Goal: Check status: Check status

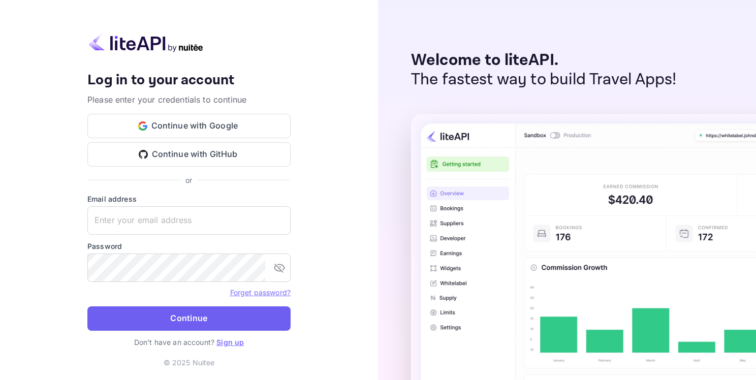
type input "[EMAIL_ADDRESS][DOMAIN_NAME]"
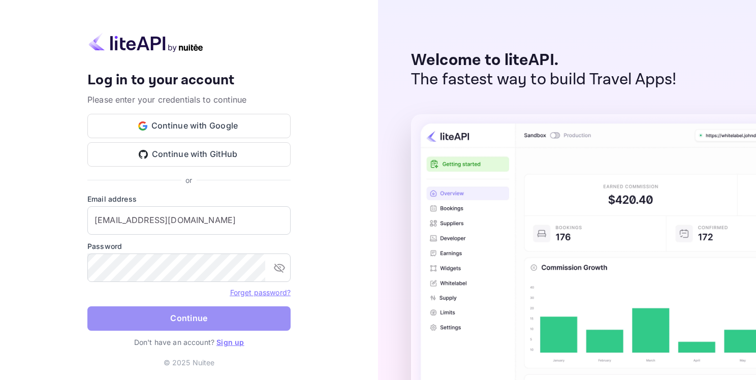
click at [171, 323] on button "Continue" at bounding box center [188, 318] width 203 height 24
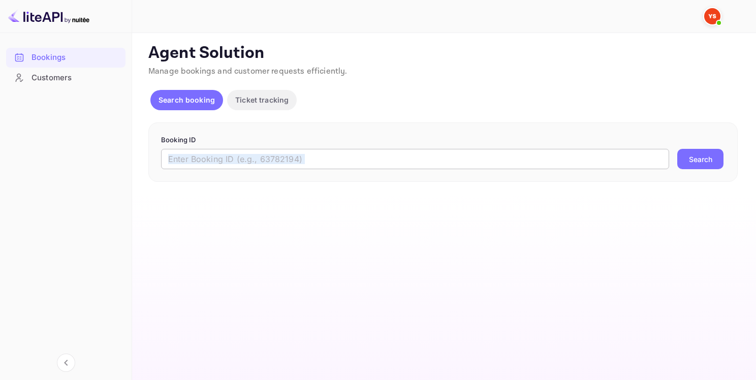
click at [211, 169] on div "Booking ID ​ Search" at bounding box center [442, 152] width 589 height 60
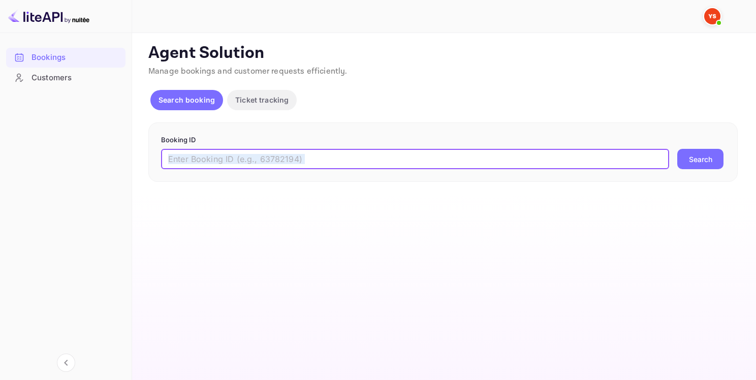
click at [243, 154] on input "text" at bounding box center [415, 159] width 508 height 20
paste input "8230881"
type input "8230881"
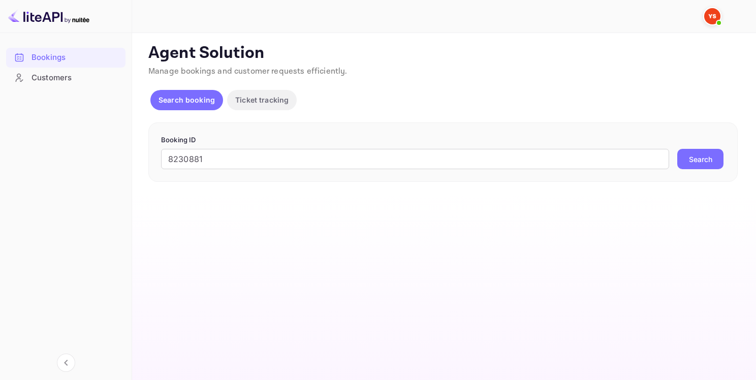
click at [712, 154] on button "Search" at bounding box center [700, 159] width 46 height 20
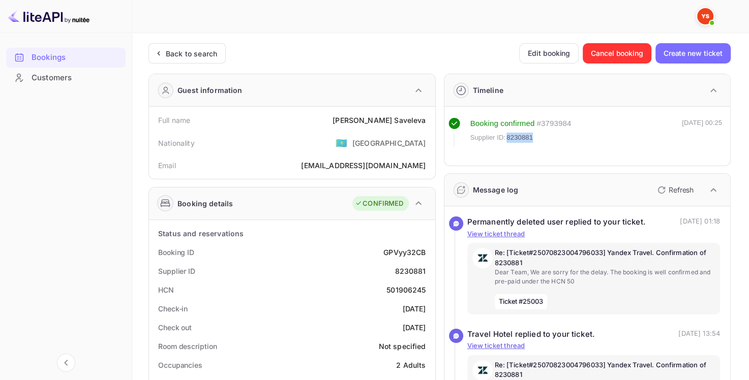
drag, startPoint x: 533, startPoint y: 137, endPoint x: 506, endPoint y: 142, distance: 27.4
click at [506, 142] on div "Booking confirmed # 3793984 Supplier ID: 8230881" at bounding box center [520, 132] width 101 height 29
copy span "8230881"
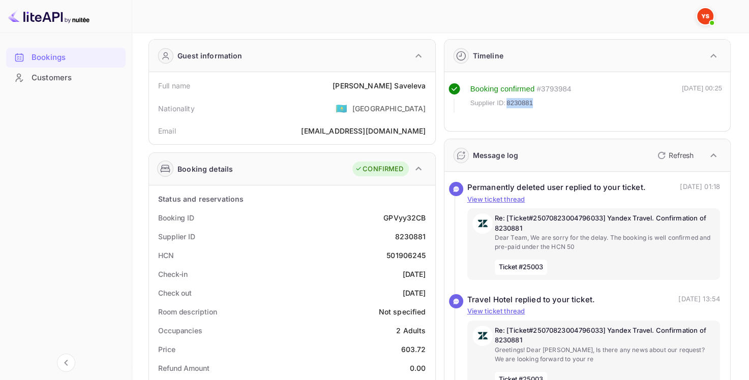
scroll to position [51, 0]
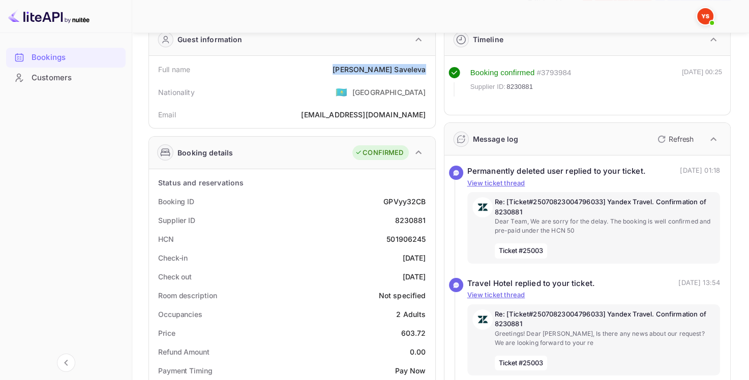
drag, startPoint x: 376, startPoint y: 67, endPoint x: 425, endPoint y: 77, distance: 49.8
click at [425, 77] on div "Full name [PERSON_NAME]" at bounding box center [292, 69] width 278 height 19
copy div "[PERSON_NAME]"
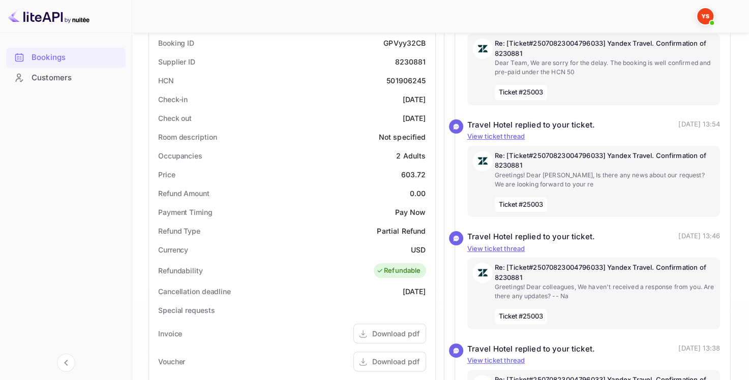
scroll to position [254, 0]
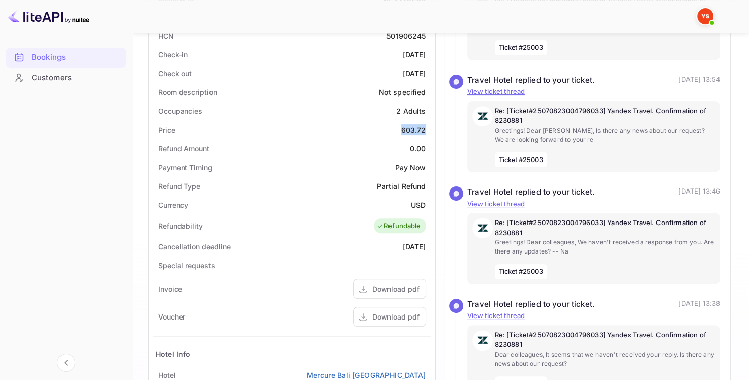
drag, startPoint x: 402, startPoint y: 132, endPoint x: 426, endPoint y: 133, distance: 23.9
click at [426, 133] on div "Price 603.72" at bounding box center [292, 129] width 278 height 19
copy div "603.72"
